Goal: Task Accomplishment & Management: Manage account settings

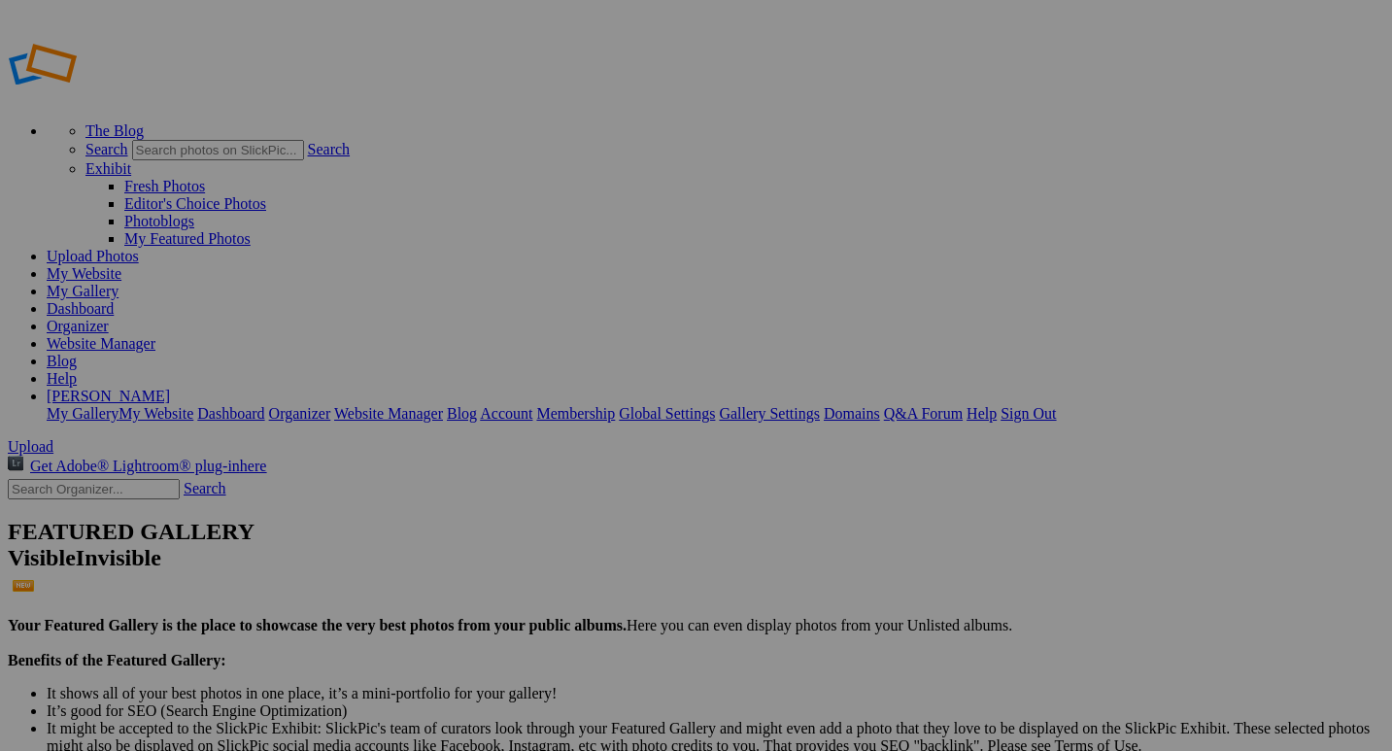
drag, startPoint x: 93, startPoint y: 229, endPoint x: 90, endPoint y: 278, distance: 48.7
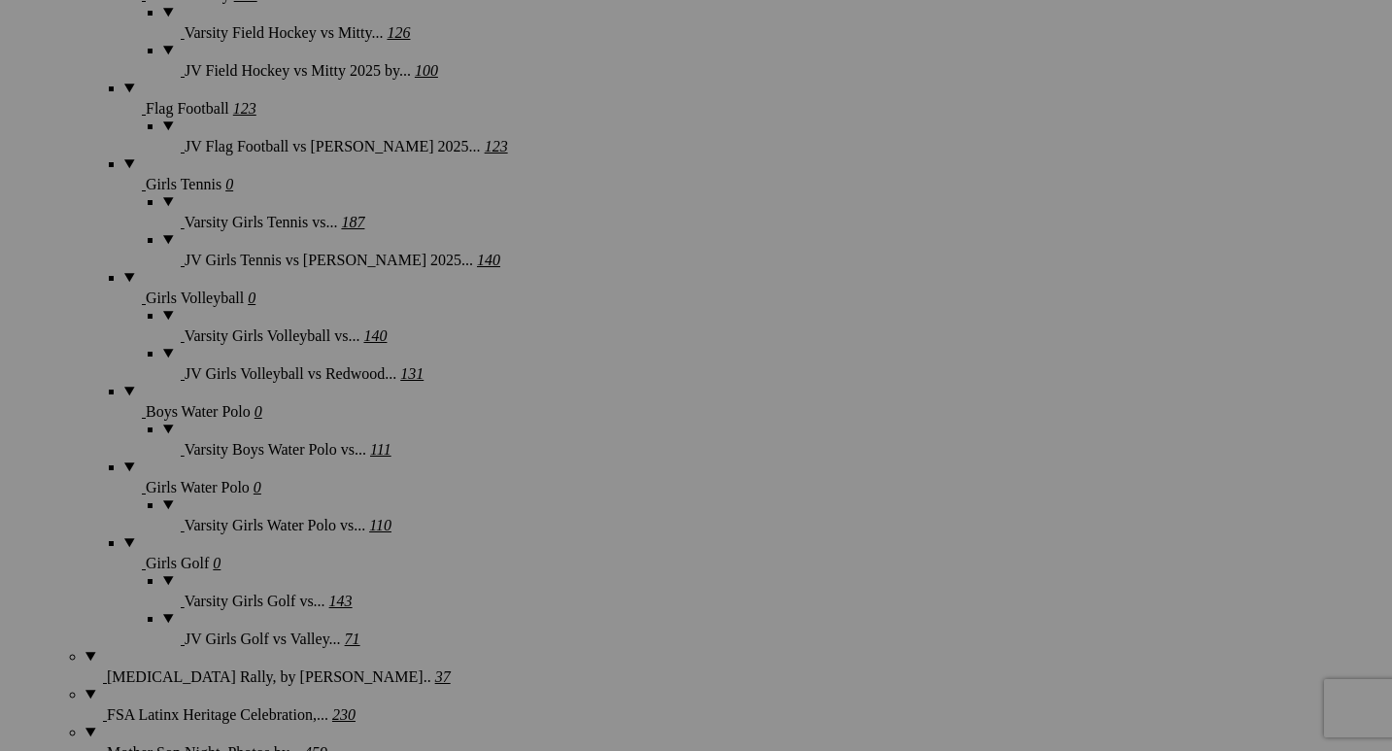
scroll to position [2013, 0]
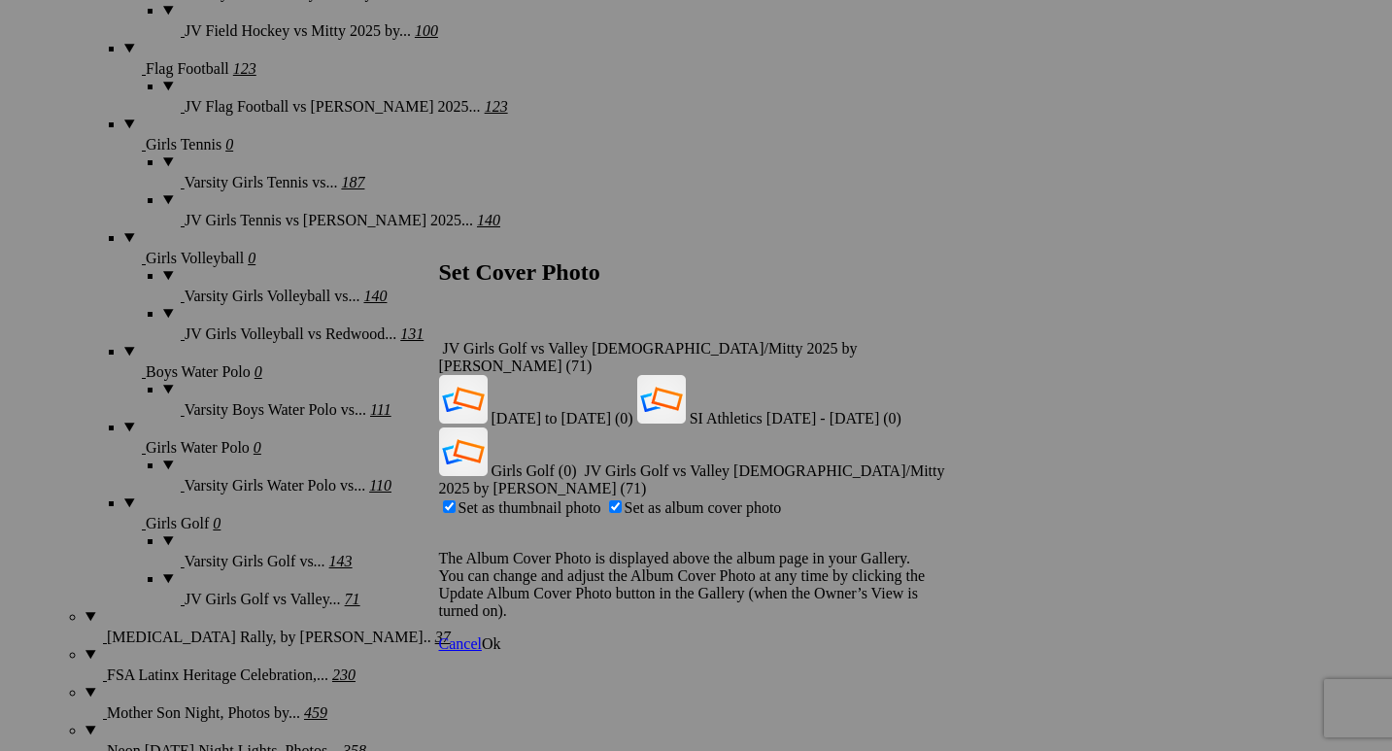
click at [501, 635] on span "Ok" at bounding box center [491, 643] width 19 height 17
